Goal: Task Accomplishment & Management: Use online tool/utility

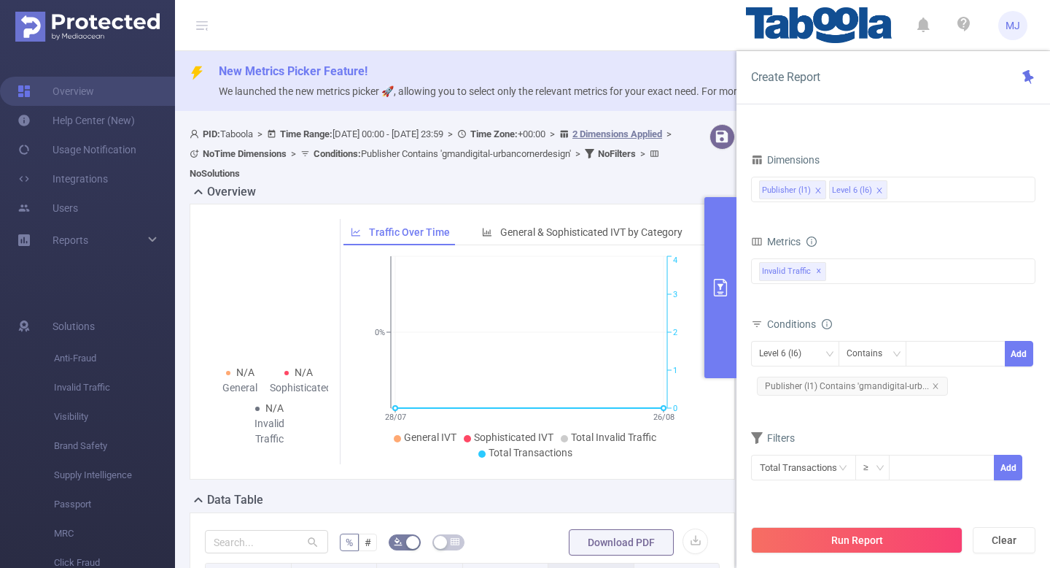
scroll to position [119, 0]
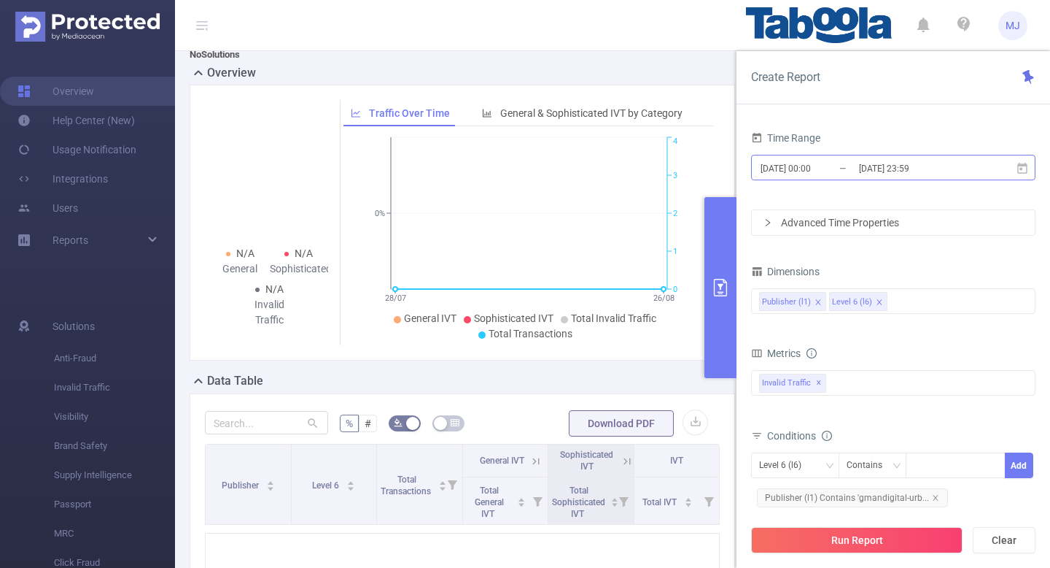
click at [956, 166] on input "[DATE] 23:59" at bounding box center [917, 168] width 118 height 20
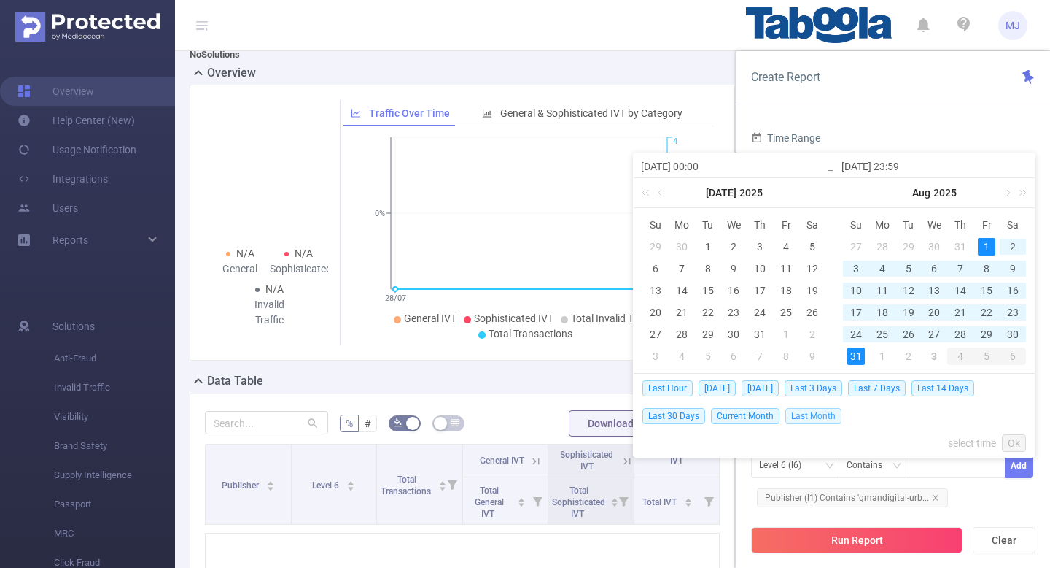
click at [806, 417] on span "Last Month" at bounding box center [814, 416] width 56 height 16
type input "[DATE] 00:00"
type input "[DATE] 23:59"
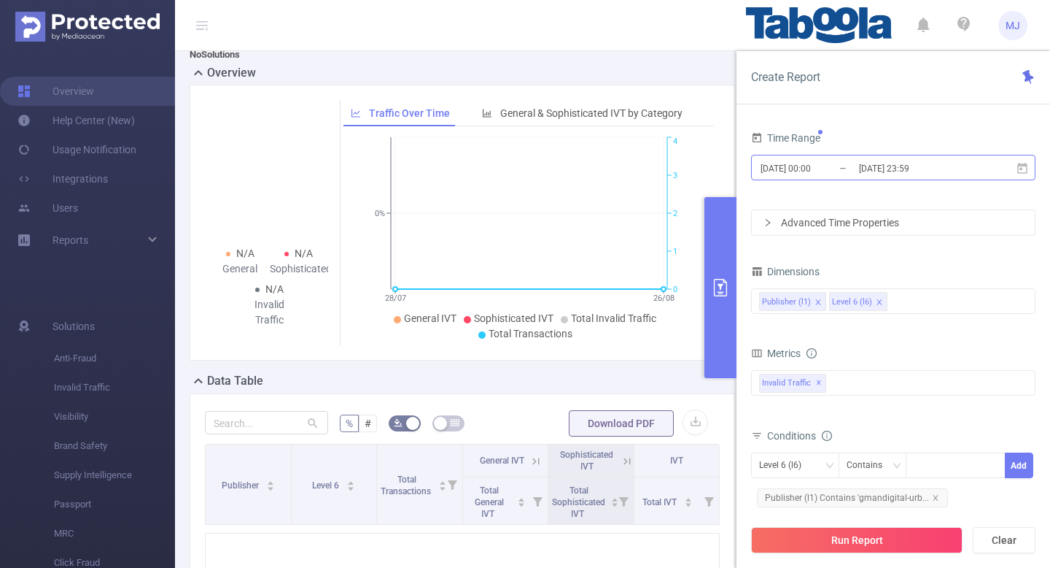
click at [949, 171] on input "[DATE] 23:59" at bounding box center [917, 168] width 118 height 20
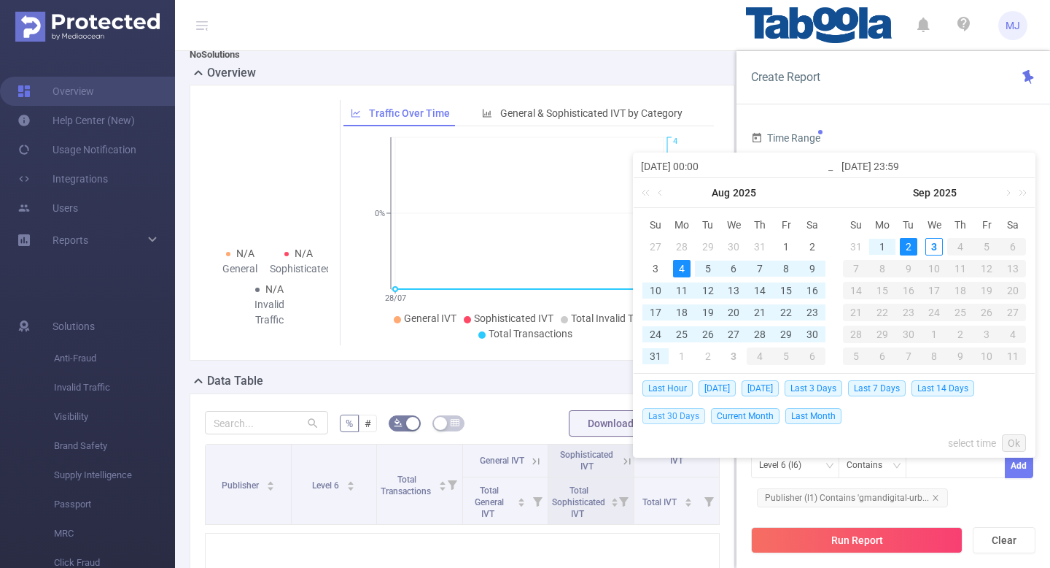
click at [695, 416] on span "Last 30 Days" at bounding box center [674, 416] width 63 height 16
type input "[DATE] 00:00"
type input "[DATE] 23:59"
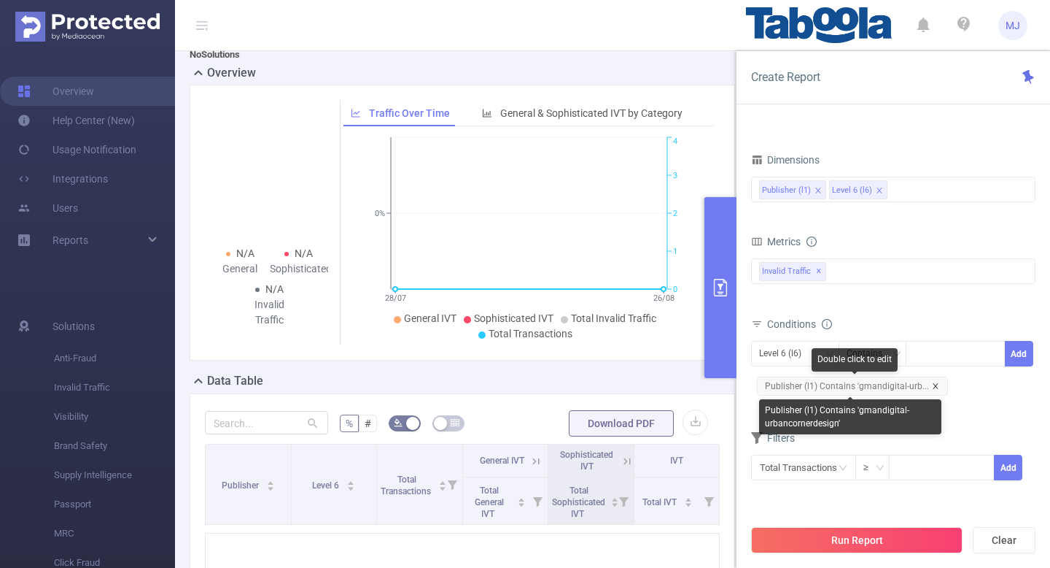
click at [932, 384] on icon "icon: close" at bounding box center [935, 385] width 7 height 7
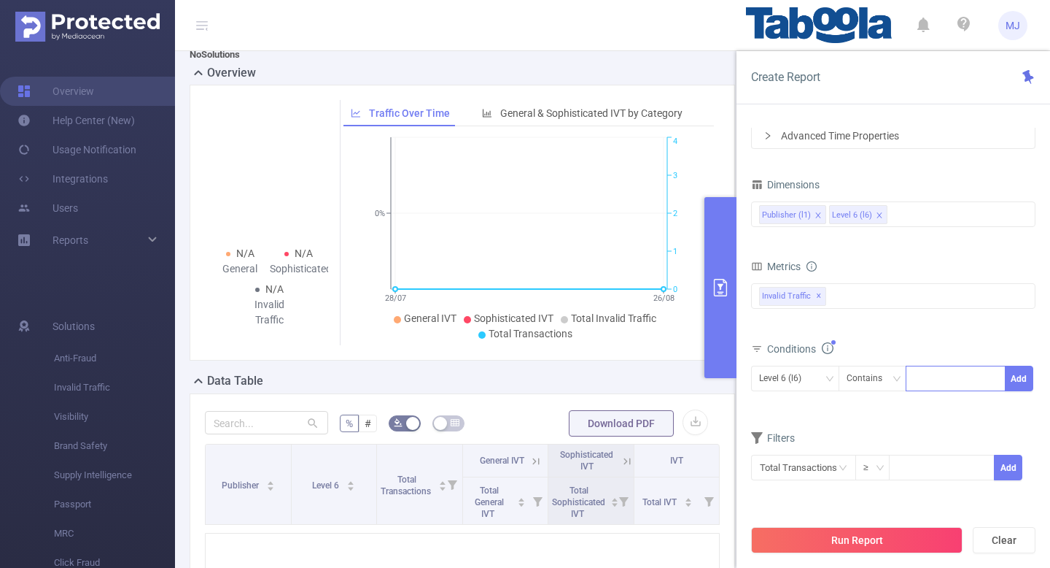
click at [932, 369] on div at bounding box center [956, 378] width 84 height 24
paste input "gmandigital-revenueedge"
type input "gmandigital-revenueedge"
click at [953, 413] on li "gmandigital-revenueedge" at bounding box center [979, 408] width 147 height 23
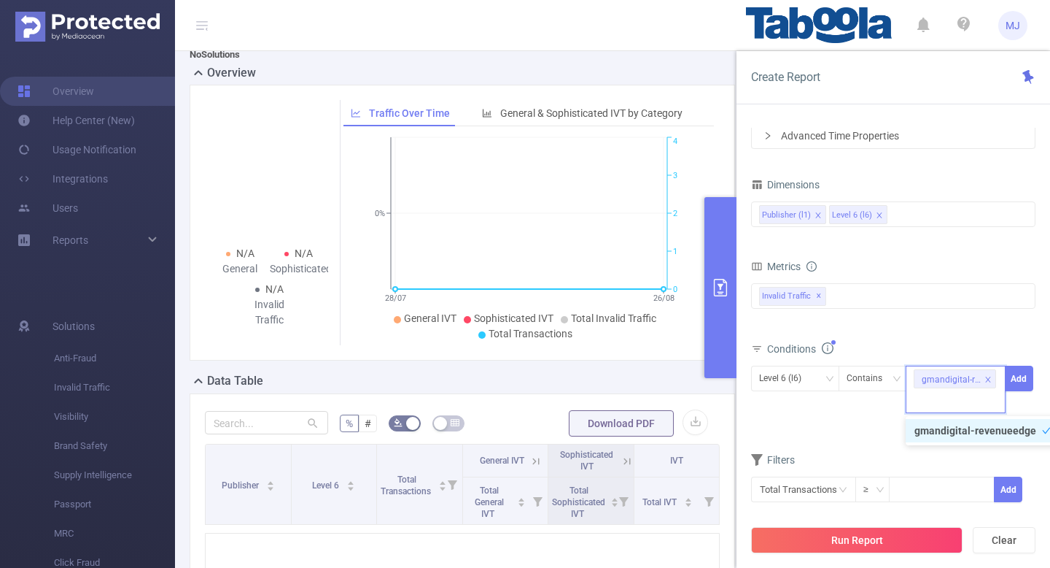
scroll to position [0, 0]
click at [1015, 387] on button "Add" at bounding box center [1019, 378] width 28 height 26
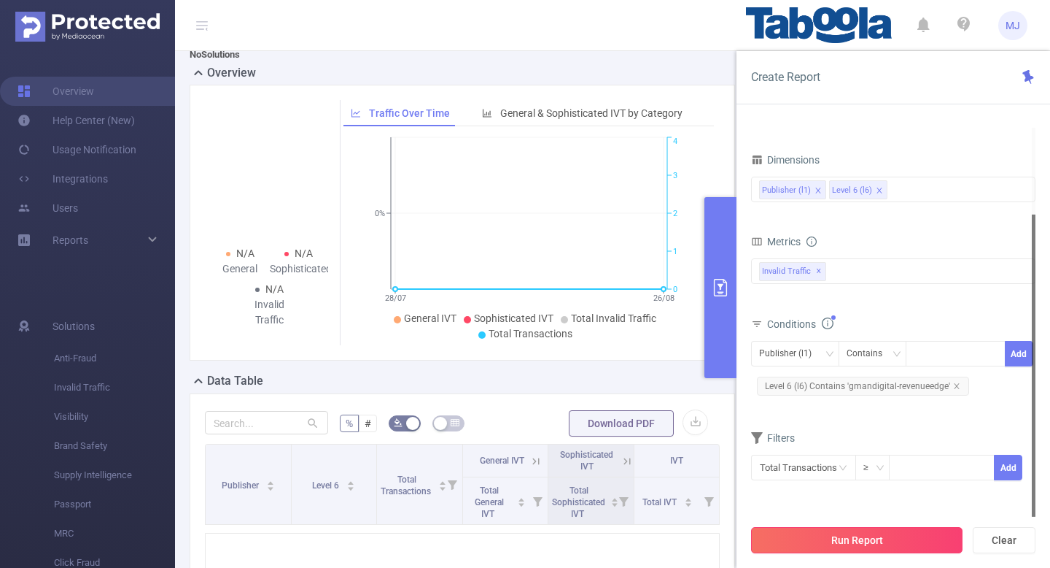
click at [829, 535] on button "Run Report" at bounding box center [857, 540] width 212 height 26
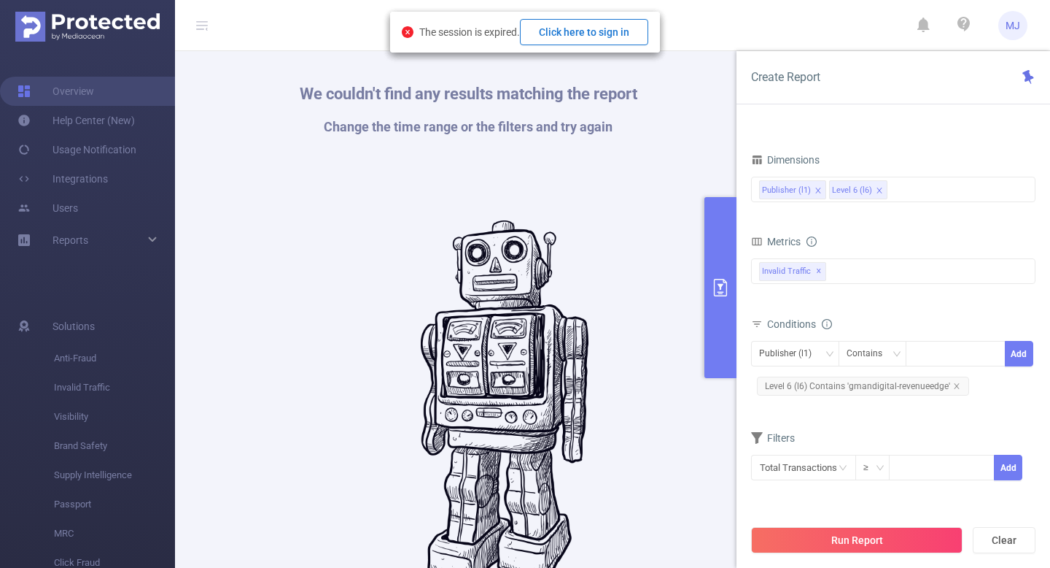
click at [586, 42] on button "Click here to sign in" at bounding box center [584, 32] width 128 height 26
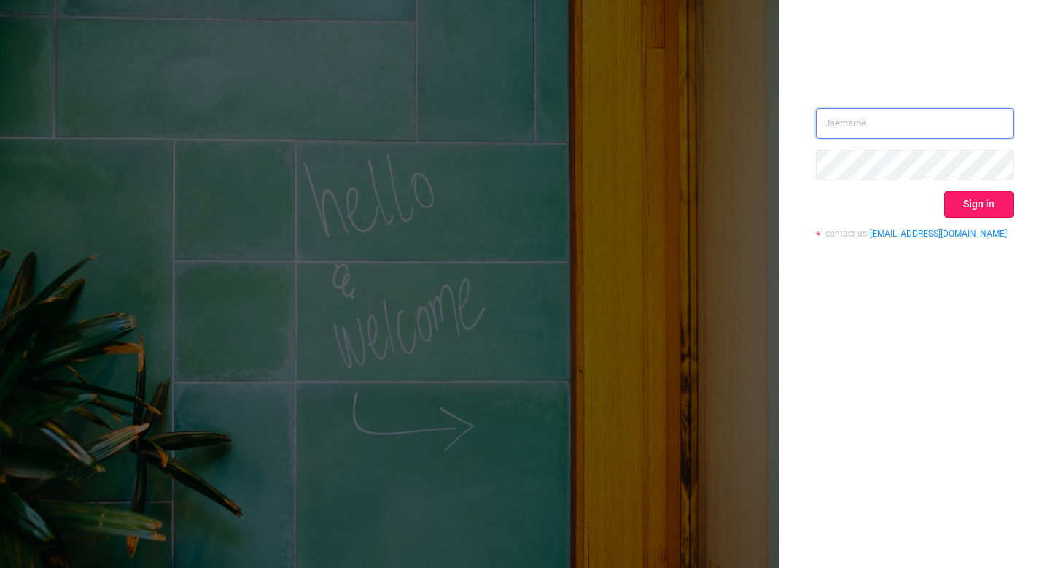
type input "mohit.j@taboola.com"
click at [982, 203] on button "Sign in" at bounding box center [979, 204] width 69 height 26
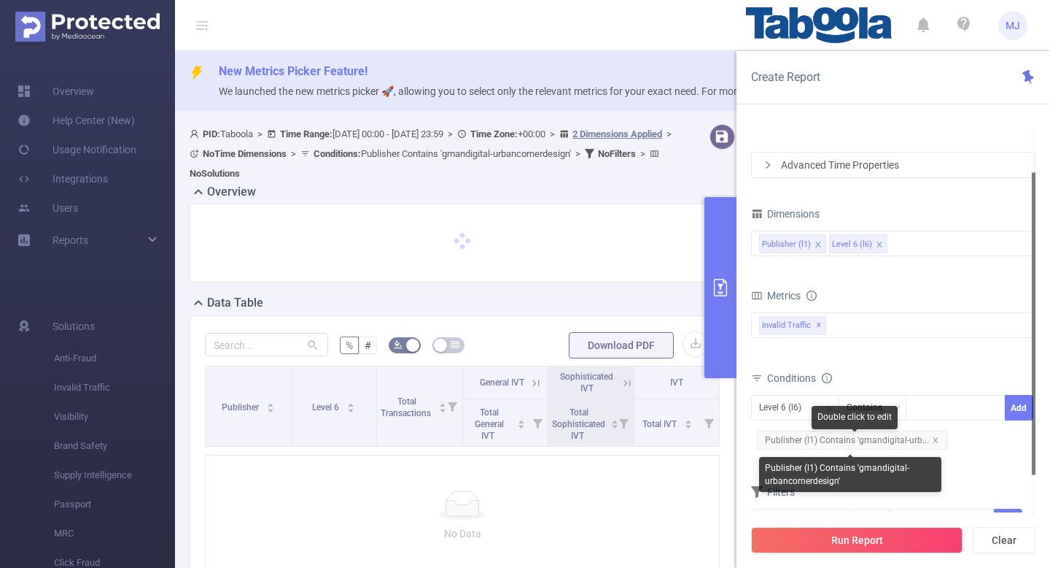
click at [821, 406] on div "Double click to edit" at bounding box center [855, 417] width 86 height 23
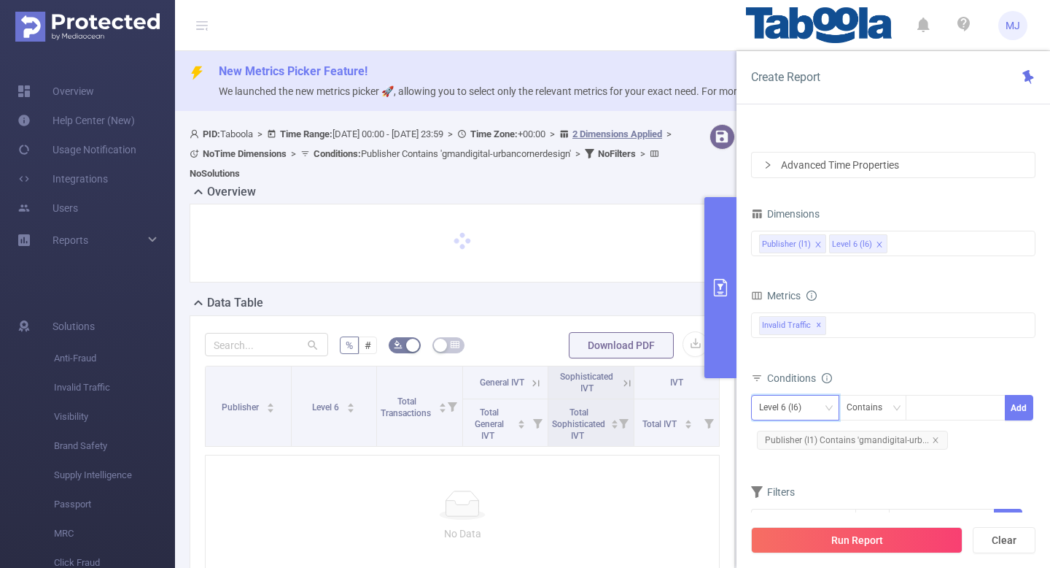
click at [767, 405] on div "Level 6 (l6)" at bounding box center [785, 407] width 53 height 24
click at [791, 435] on li "Publisher (l1)" at bounding box center [795, 437] width 88 height 23
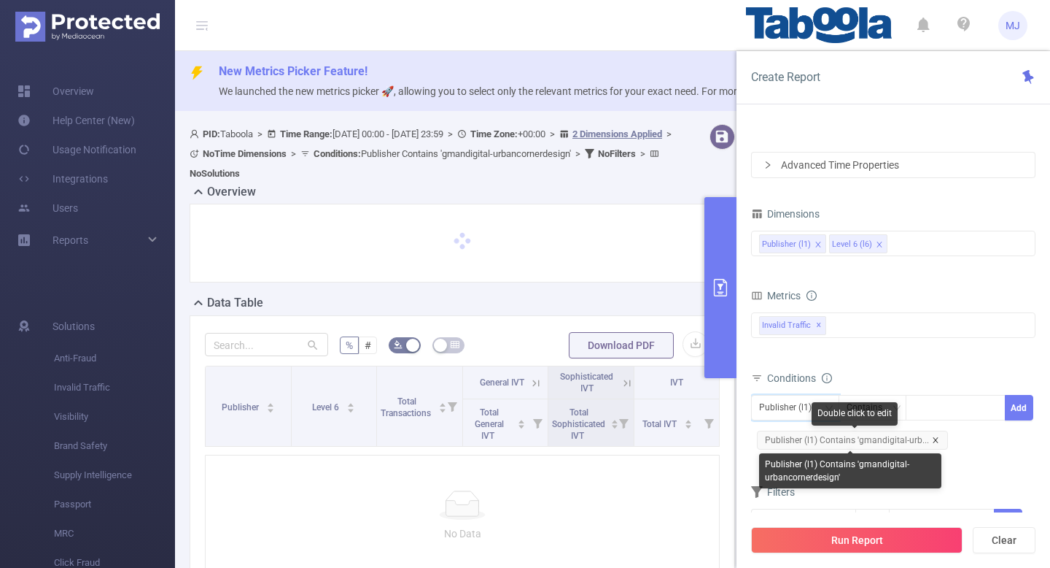
click at [932, 441] on icon "icon: close" at bounding box center [935, 439] width 7 height 7
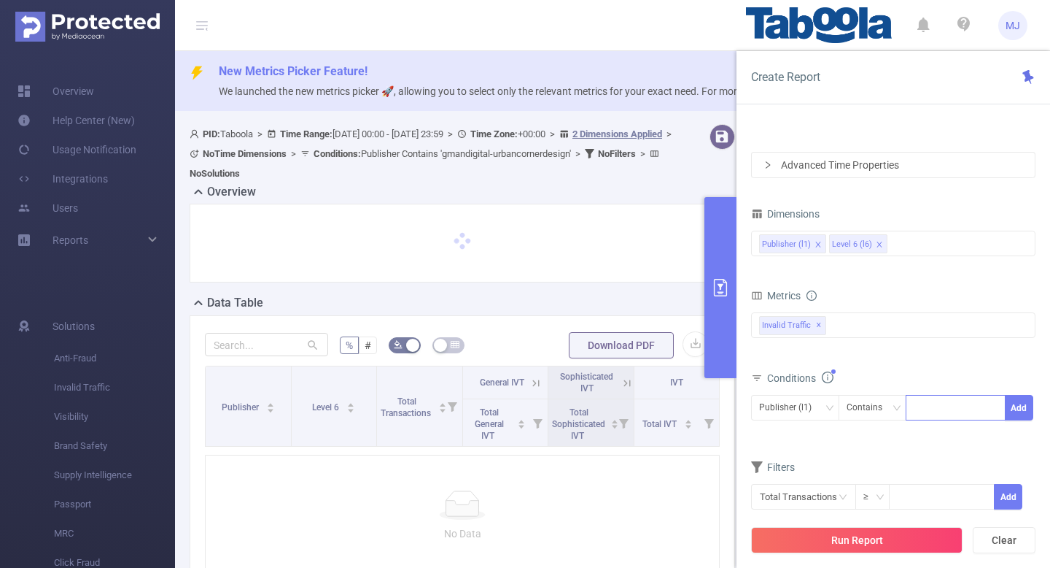
click at [937, 414] on div at bounding box center [956, 407] width 84 height 24
paste input "gmandigital-revenueedge"
type input "gmandigital-revenueedge"
click at [963, 438] on li "gmandigital-revenueedge" at bounding box center [979, 437] width 147 height 23
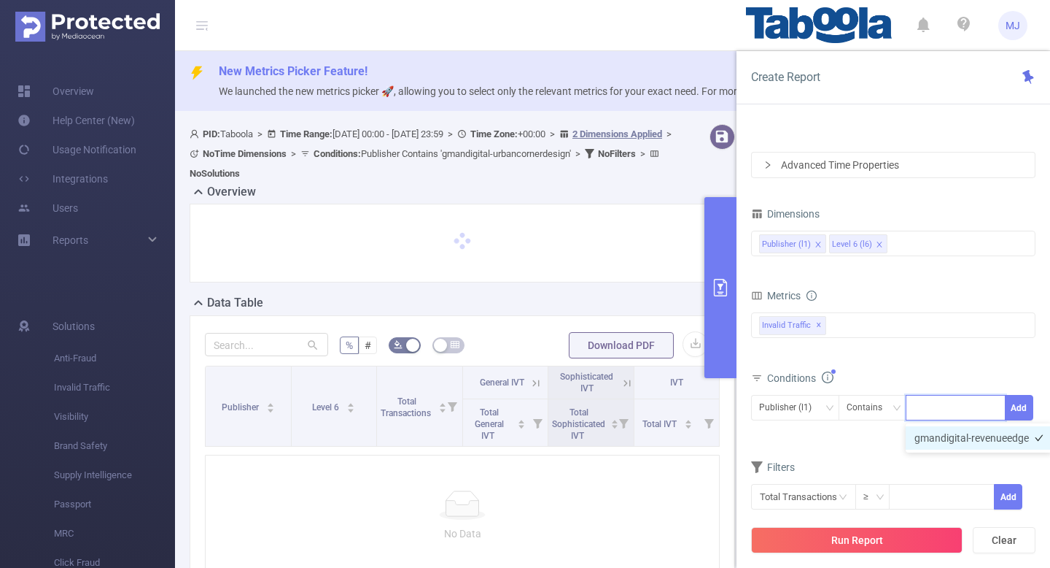
scroll to position [0, 0]
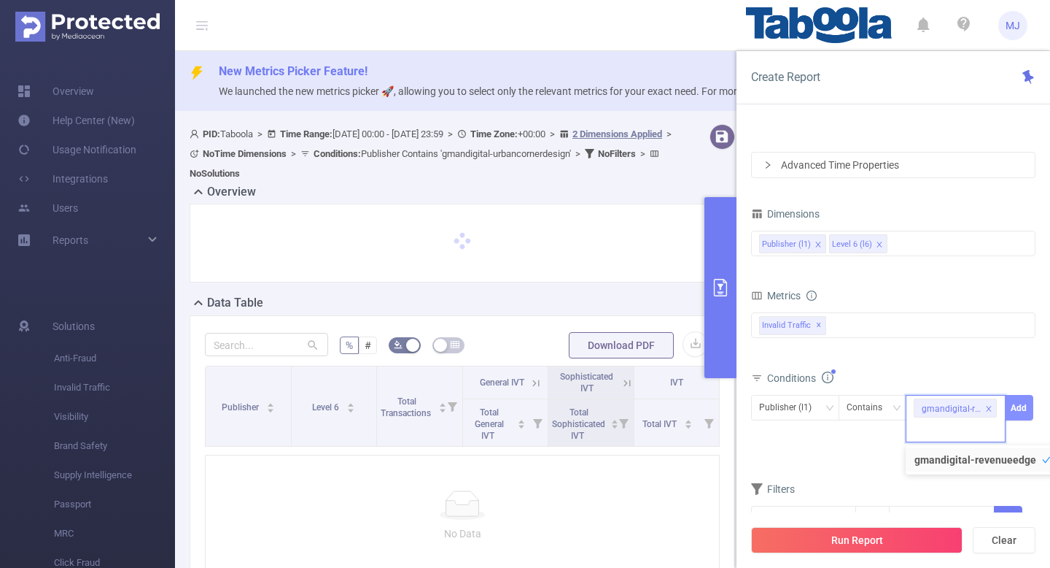
click at [1024, 415] on button "Add" at bounding box center [1019, 408] width 28 height 26
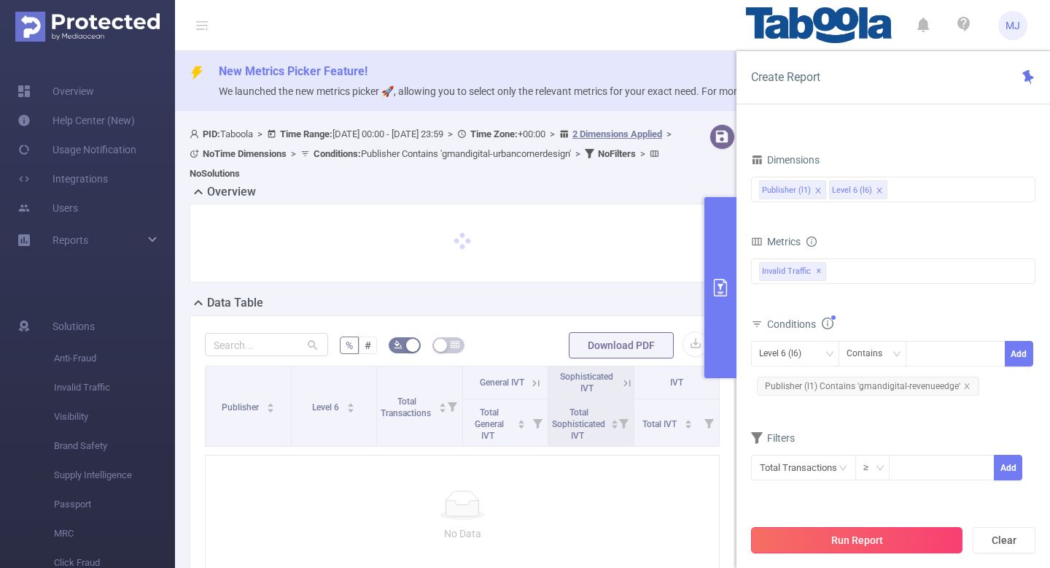
click at [823, 545] on button "Run Report" at bounding box center [857, 540] width 212 height 26
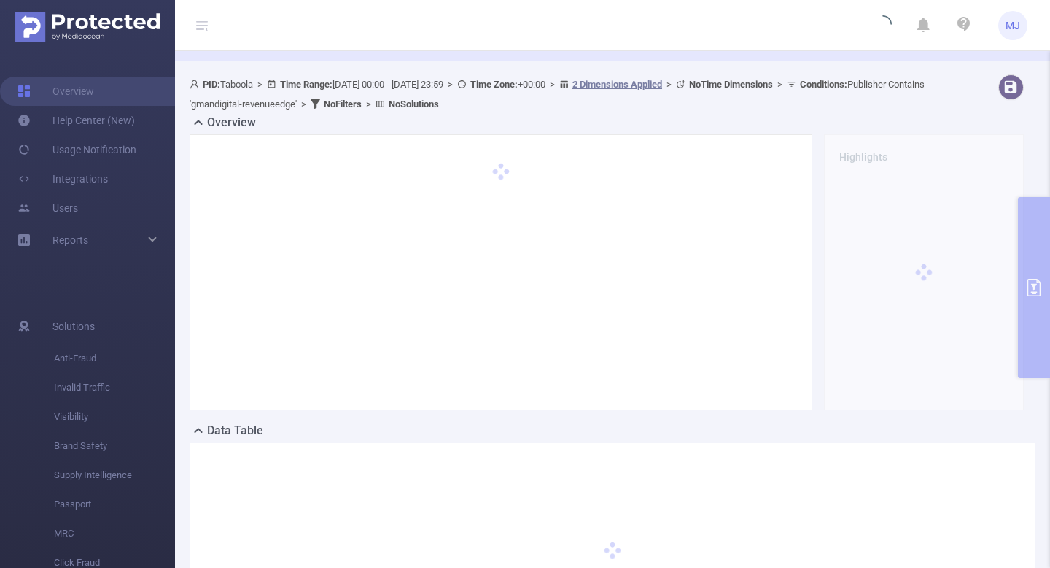
scroll to position [41, 0]
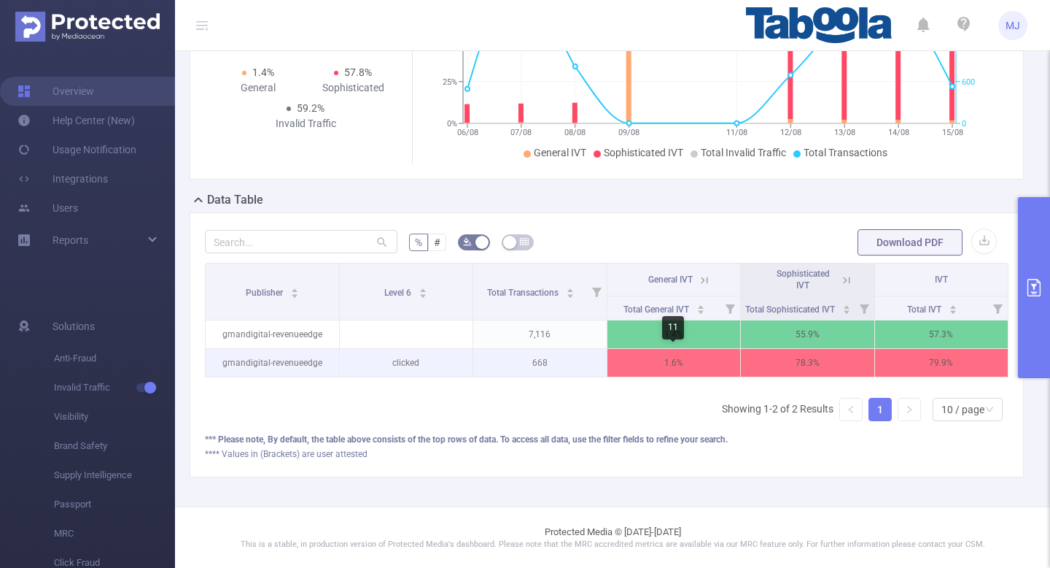
scroll to position [0, 3]
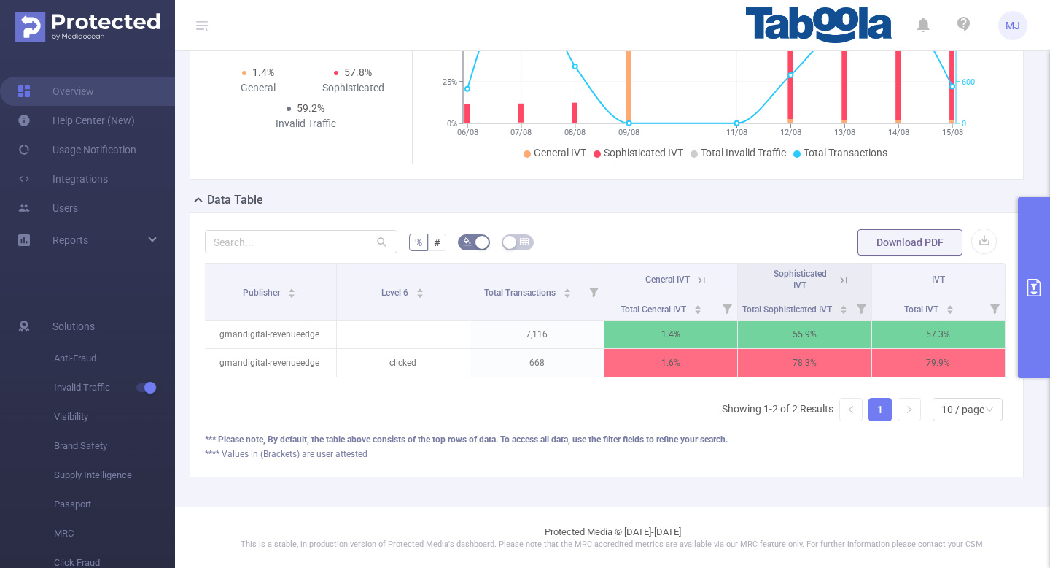
click at [845, 282] on icon at bounding box center [843, 280] width 13 height 13
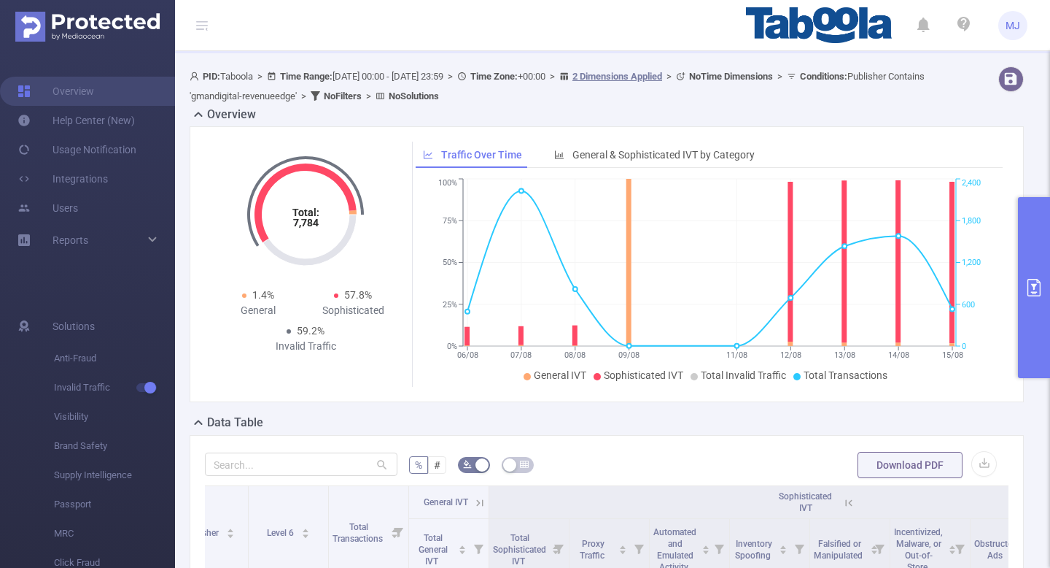
scroll to position [24, 0]
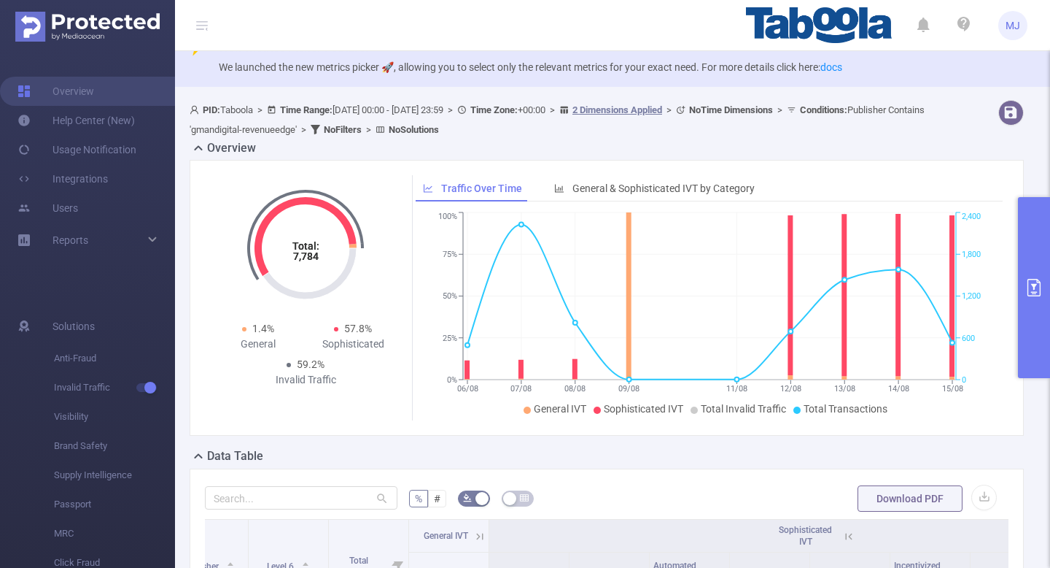
click at [1030, 267] on button "primary" at bounding box center [1034, 287] width 32 height 181
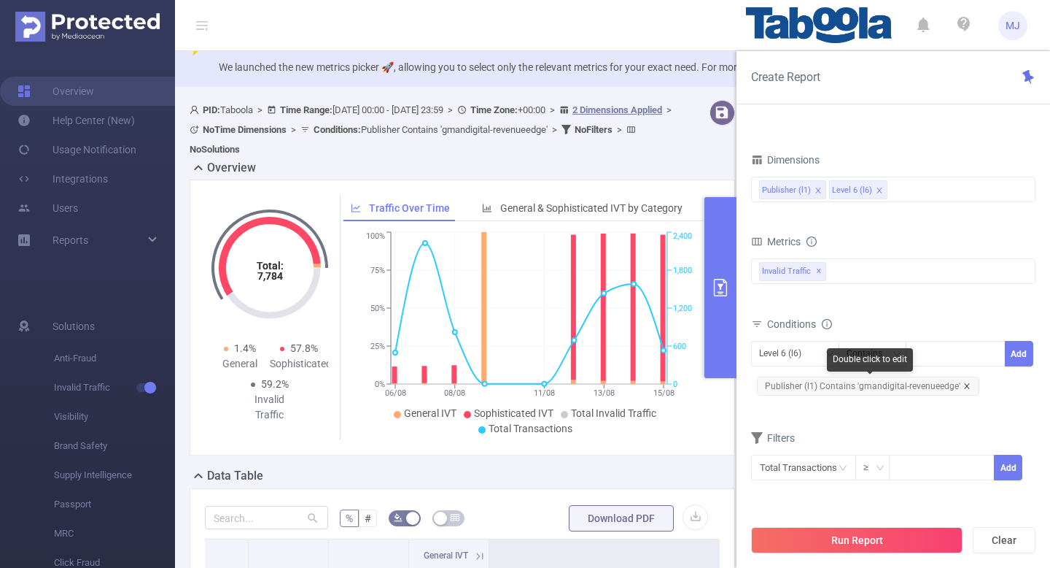
click at [966, 383] on icon "icon: close" at bounding box center [967, 385] width 7 height 7
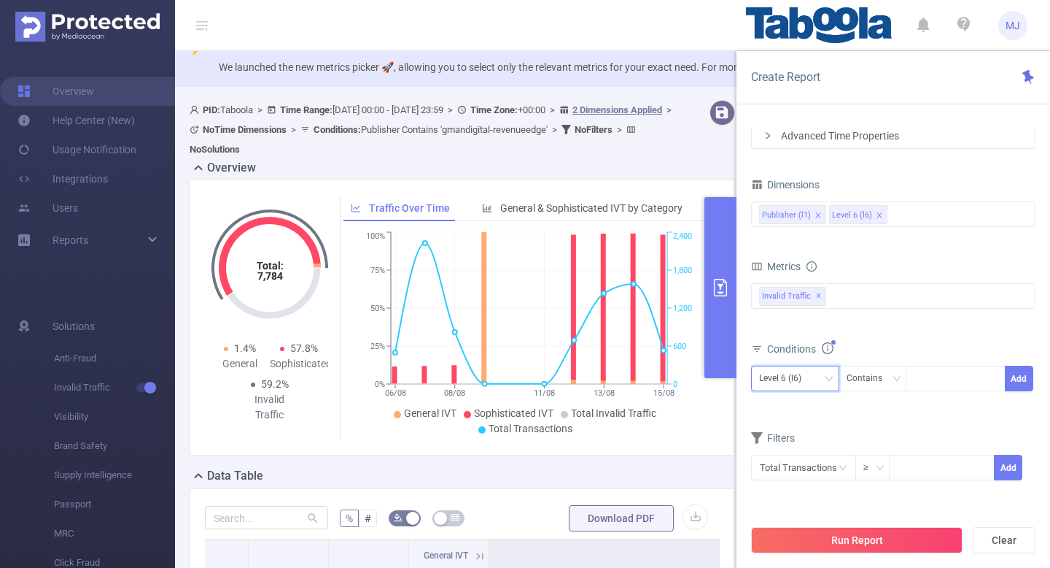
click at [814, 378] on div "Level 6 (l6)" at bounding box center [795, 378] width 72 height 24
click at [805, 411] on li "Publisher (l1)" at bounding box center [795, 408] width 88 height 23
click at [934, 369] on div at bounding box center [956, 378] width 84 height 24
paste input "gmandigital-urbancornerdesign"
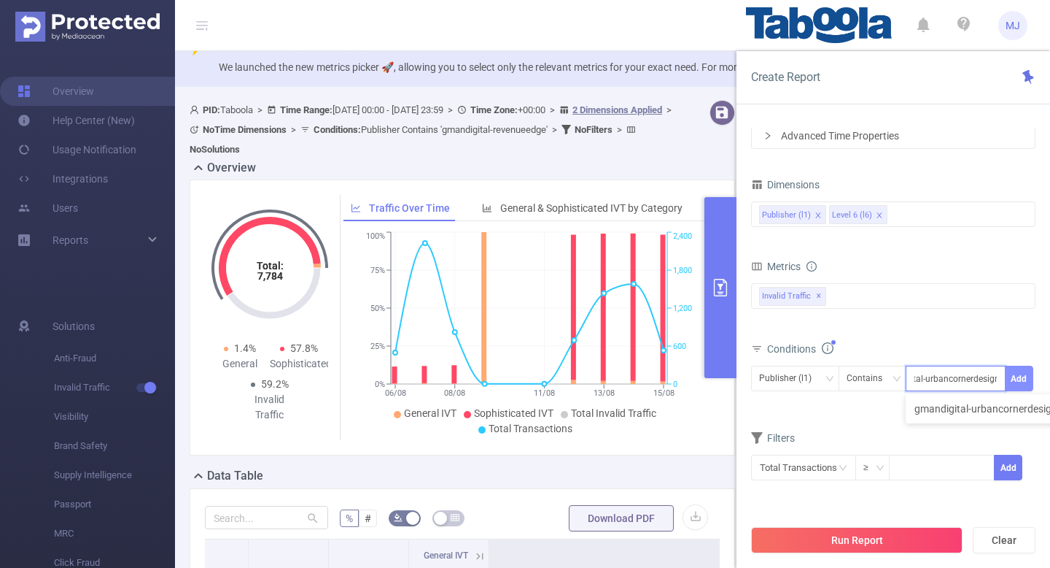
type input "gmandigital-urbancornerdesign"
click at [1019, 384] on button "Add" at bounding box center [1019, 378] width 28 height 26
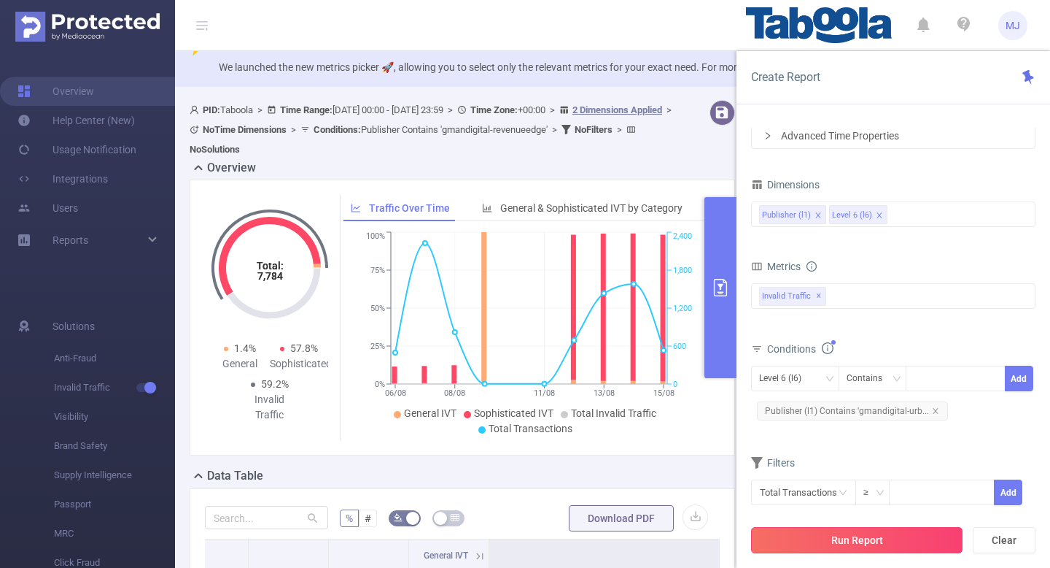
click at [838, 546] on button "Run Report" at bounding box center [857, 540] width 212 height 26
